Goal: Information Seeking & Learning: Learn about a topic

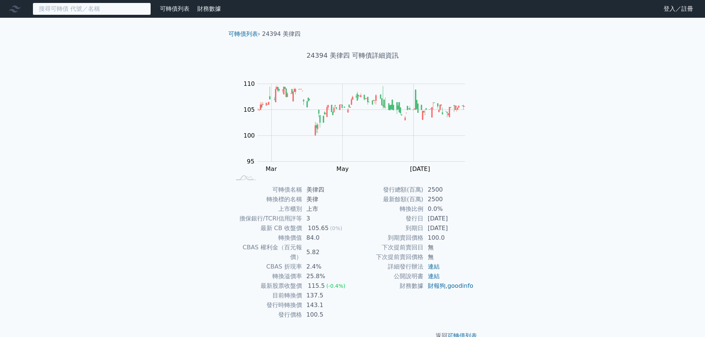
click at [76, 7] on input at bounding box center [92, 9] width 118 height 13
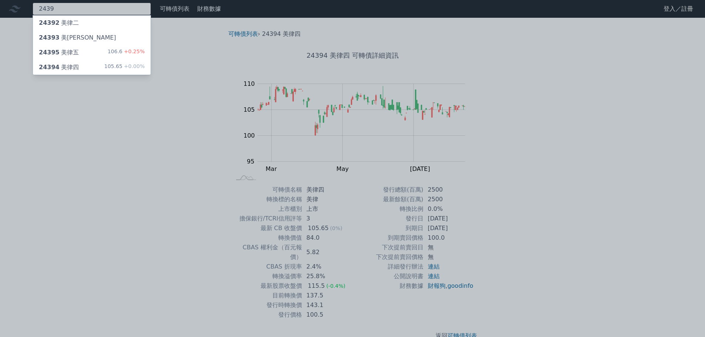
type input "2439"
click at [104, 21] on div "24392 美律二" at bounding box center [92, 23] width 118 height 15
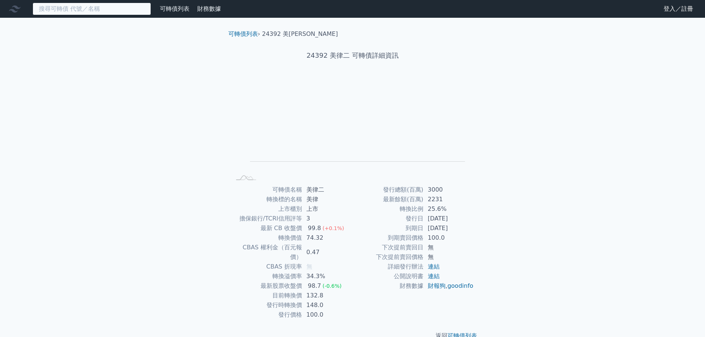
click at [112, 6] on input at bounding box center [92, 9] width 118 height 13
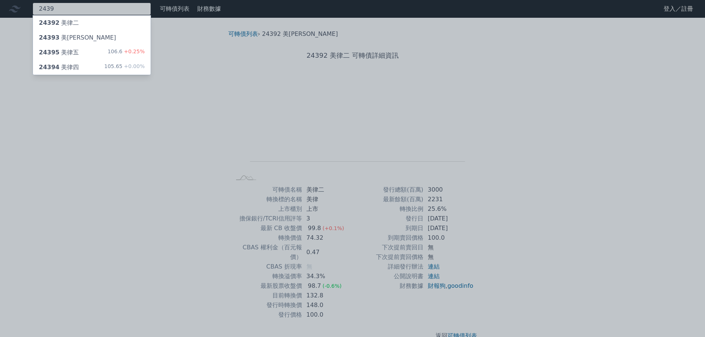
type input "2439"
click at [103, 38] on div "24393 美[PERSON_NAME]" at bounding box center [92, 37] width 118 height 15
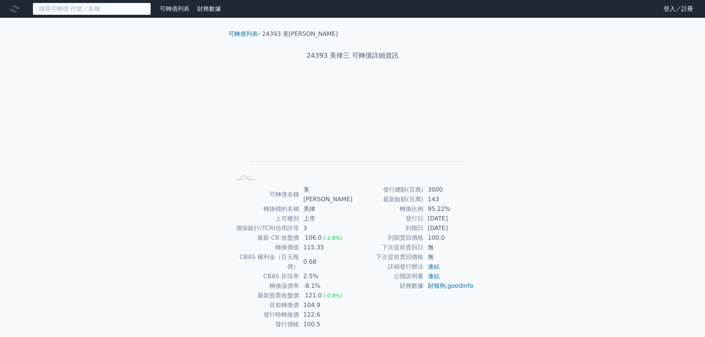
click at [128, 7] on input at bounding box center [92, 9] width 118 height 13
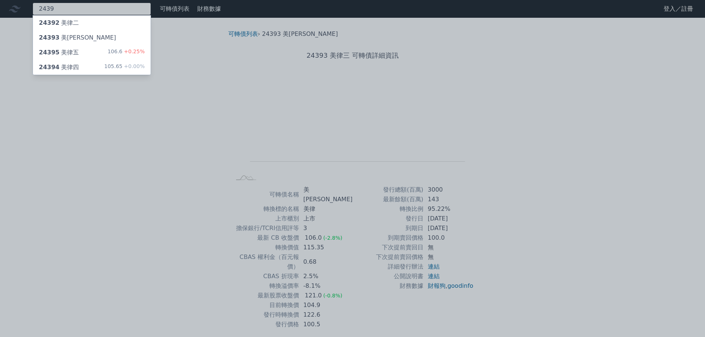
type input "2439"
click at [86, 55] on div "24395 美律五 106.6 +0.25%" at bounding box center [92, 52] width 118 height 15
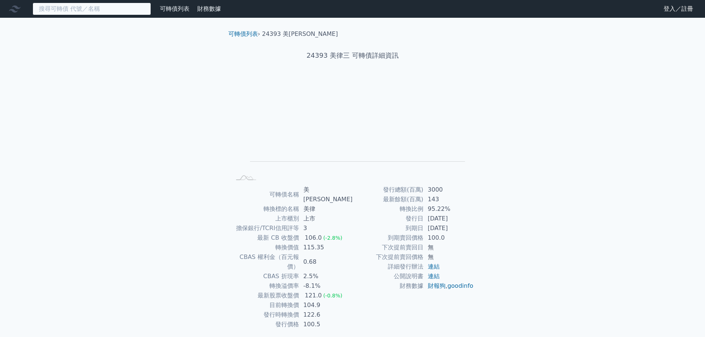
click at [120, 10] on input at bounding box center [92, 9] width 118 height 13
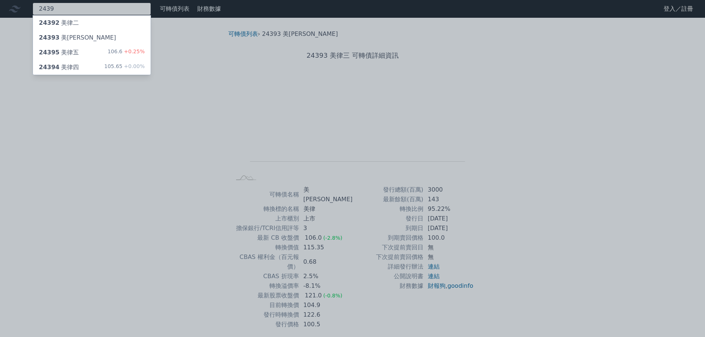
type input "2439"
click at [103, 63] on div "24394 美律四 105.65 +0.00%" at bounding box center [92, 67] width 118 height 15
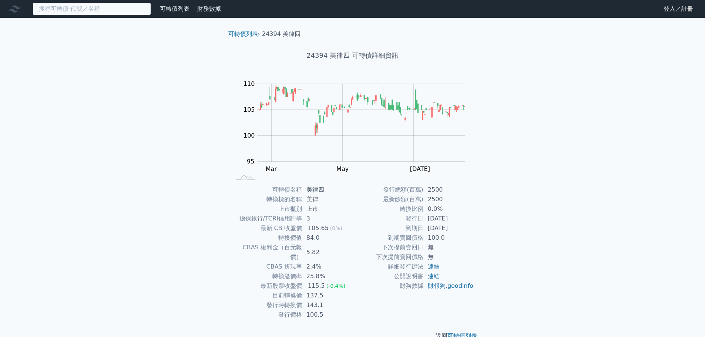
click at [86, 14] on input at bounding box center [92, 9] width 118 height 13
drag, startPoint x: 208, startPoint y: 216, endPoint x: 214, endPoint y: 185, distance: 32.0
click at [208, 216] on div "可轉債列表 財務數據 可轉債列表 財務數據 登入／註冊 登入／註冊 可轉債列表 › 24394 美律四 24394 美律四 可轉債詳細資訊 Zoom Out …" at bounding box center [352, 176] width 705 height 352
drag, startPoint x: 651, startPoint y: 107, endPoint x: 652, endPoint y: 111, distance: 3.8
click at [652, 110] on div "可轉債列表 財務數據 可轉債列表 財務數據 登入／註冊 登入／註冊 可轉債列表 › 24394 美律四 24394 美律四 可轉債詳細資訊 Zoom Out …" at bounding box center [352, 176] width 705 height 352
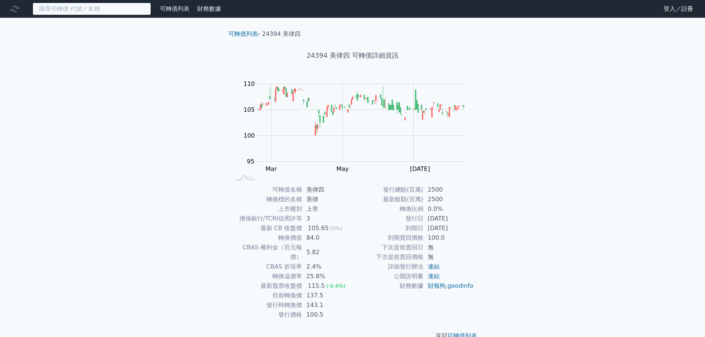
click at [94, 11] on input at bounding box center [92, 9] width 118 height 13
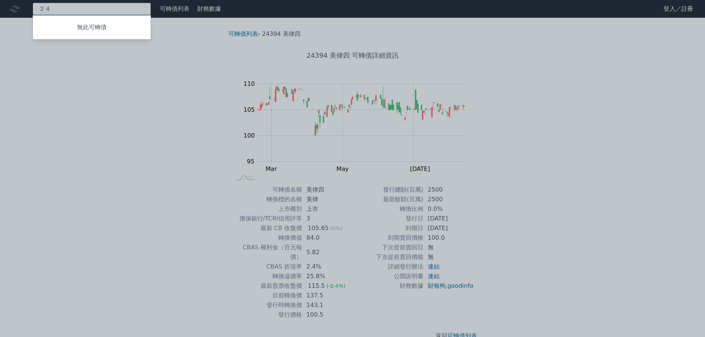
type input "２"
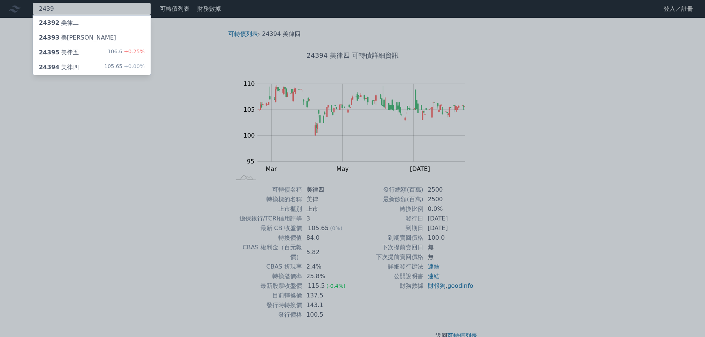
type input "2439"
click at [96, 25] on div "24392 美律二" at bounding box center [92, 23] width 118 height 15
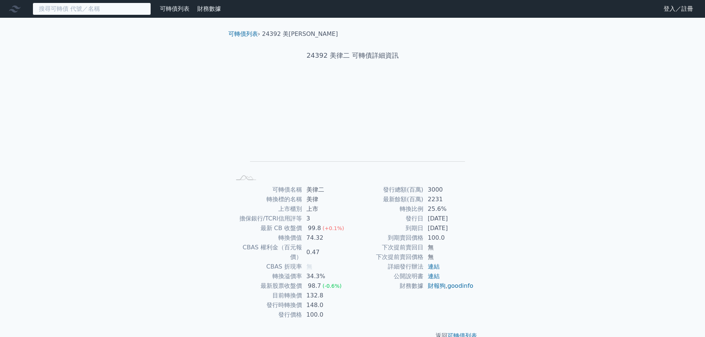
click at [121, 6] on input at bounding box center [92, 9] width 118 height 13
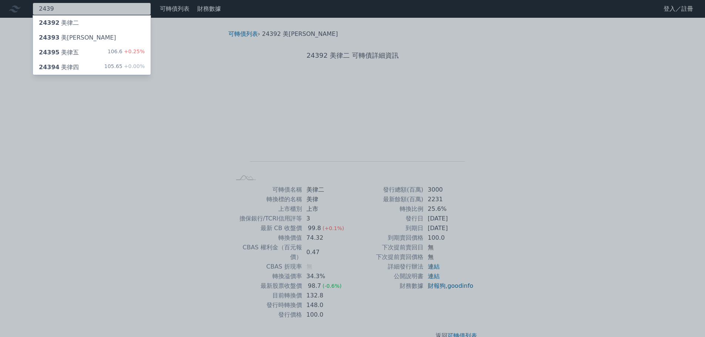
type input "2439"
click at [110, 40] on div "24393 美[PERSON_NAME]" at bounding box center [92, 37] width 118 height 15
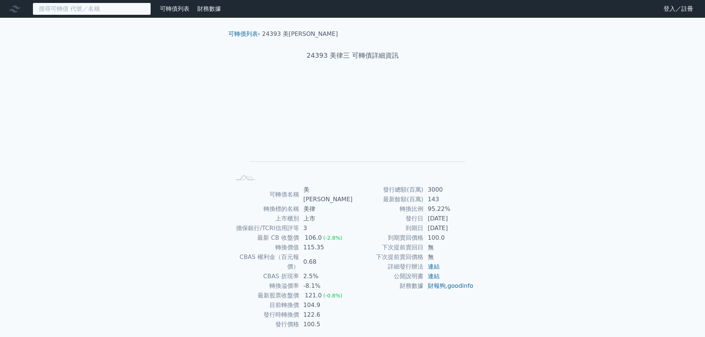
click at [120, 13] on input at bounding box center [92, 9] width 118 height 13
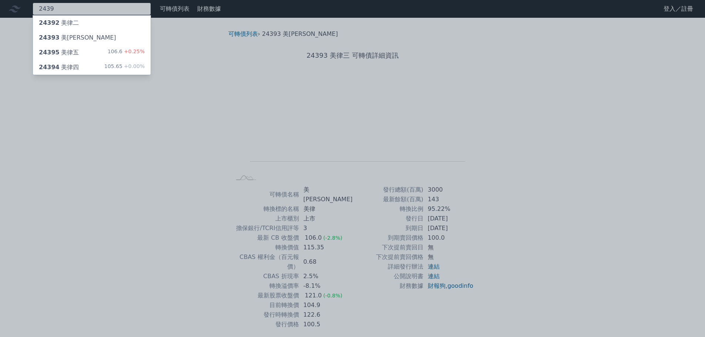
type input "2439"
click at [94, 68] on div "24394 美律四 105.65 +0.00%" at bounding box center [92, 67] width 118 height 15
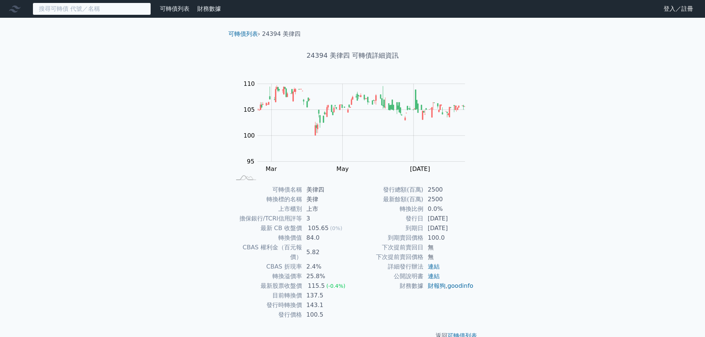
click at [91, 12] on input at bounding box center [92, 9] width 118 height 13
